Goal: Navigation & Orientation: Find specific page/section

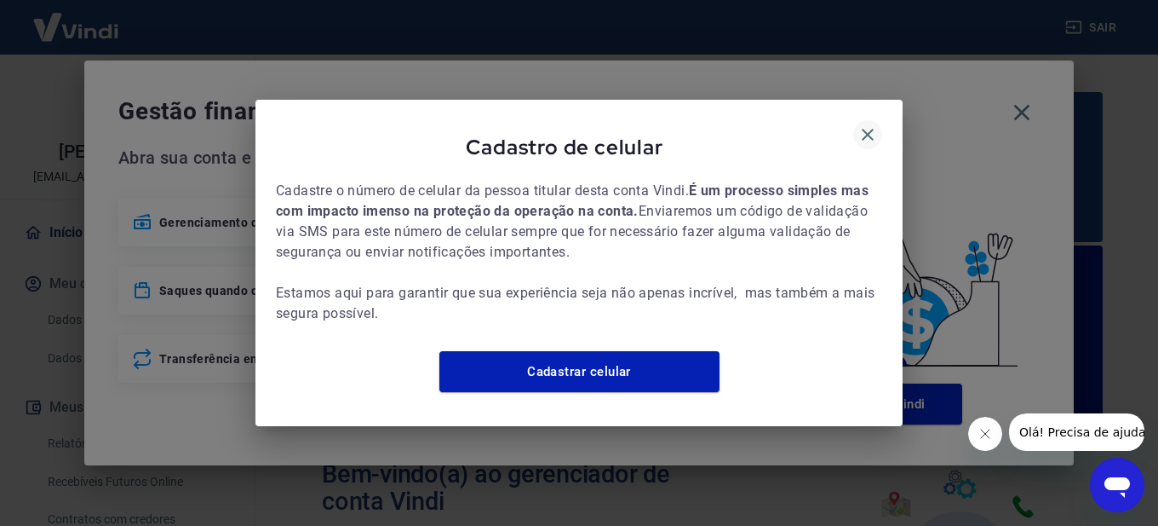
click at [868, 124] on icon "button" at bounding box center [868, 134] width 20 height 20
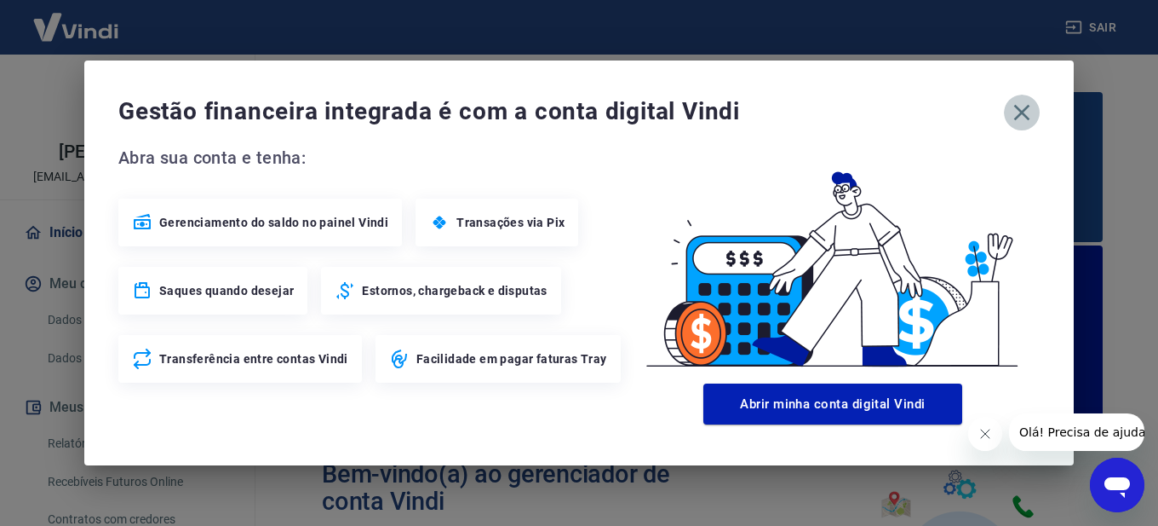
click at [1027, 124] on icon "button" at bounding box center [1022, 112] width 27 height 27
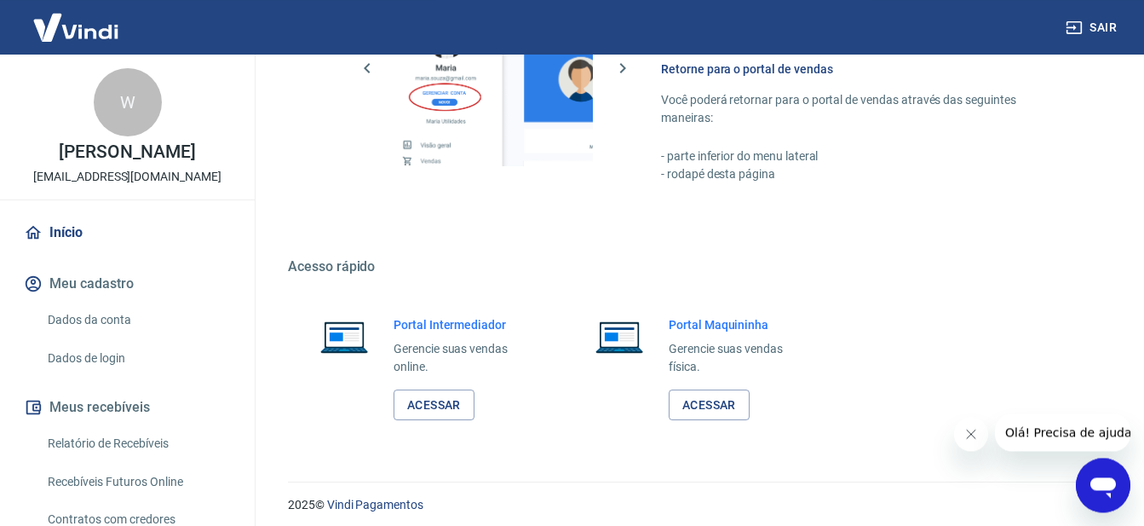
scroll to position [1202, 0]
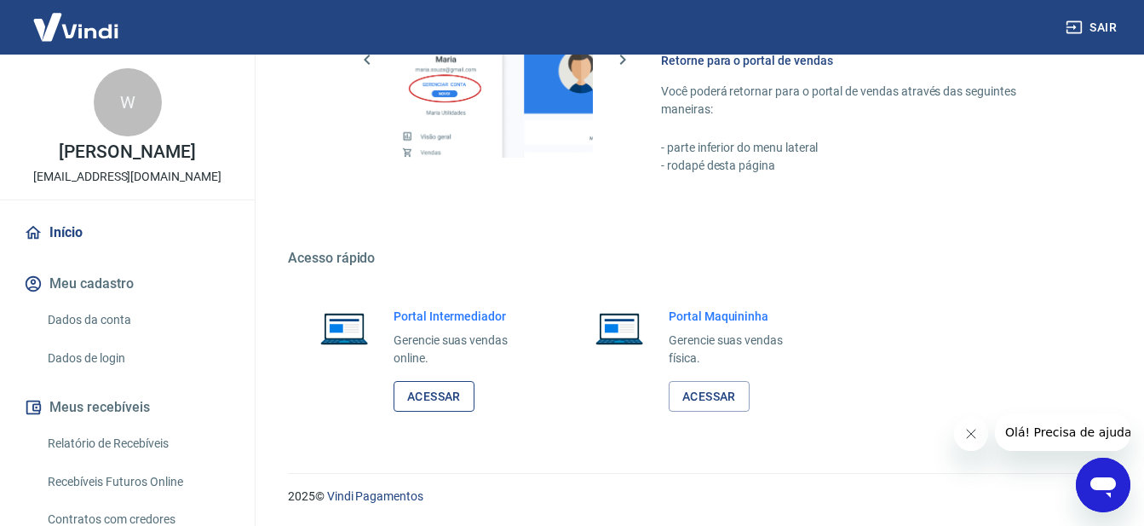
click at [442, 387] on link "Acessar" at bounding box center [434, 397] width 81 height 32
